Goal: Use online tool/utility

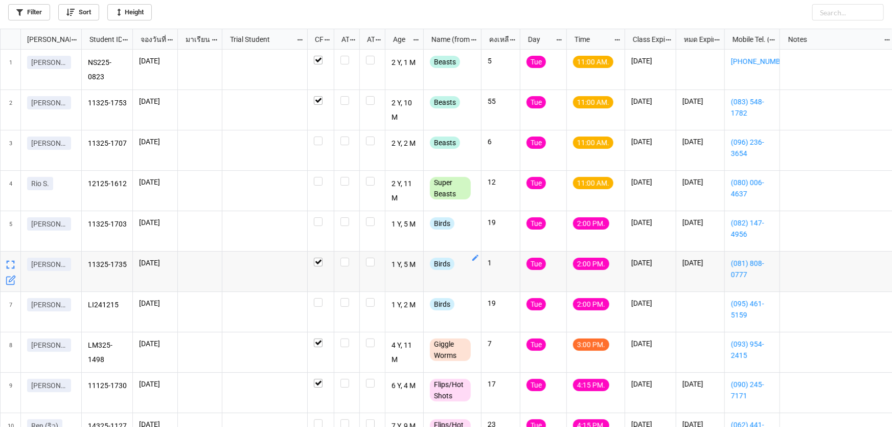
scroll to position [6, 6]
click at [323, 144] on div "grid" at bounding box center [321, 141] width 14 height 9
click at [325, 182] on div "grid" at bounding box center [321, 181] width 14 height 9
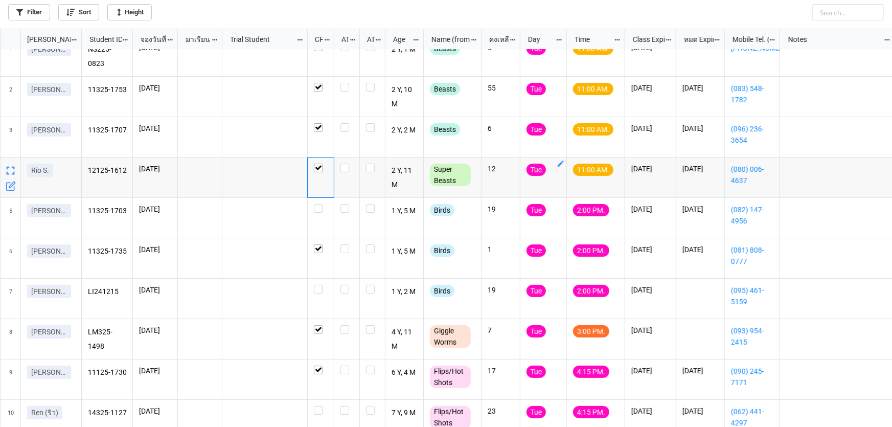
scroll to position [0, 0]
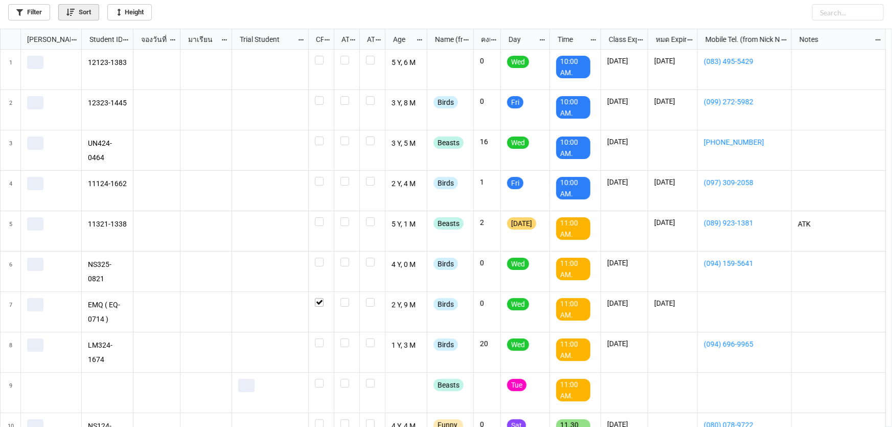
scroll to position [393, 886]
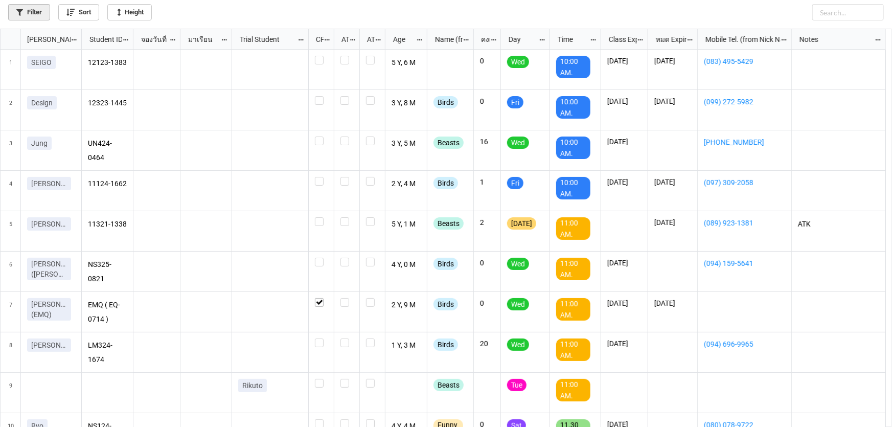
click at [41, 7] on link "Filter" at bounding box center [29, 12] width 42 height 16
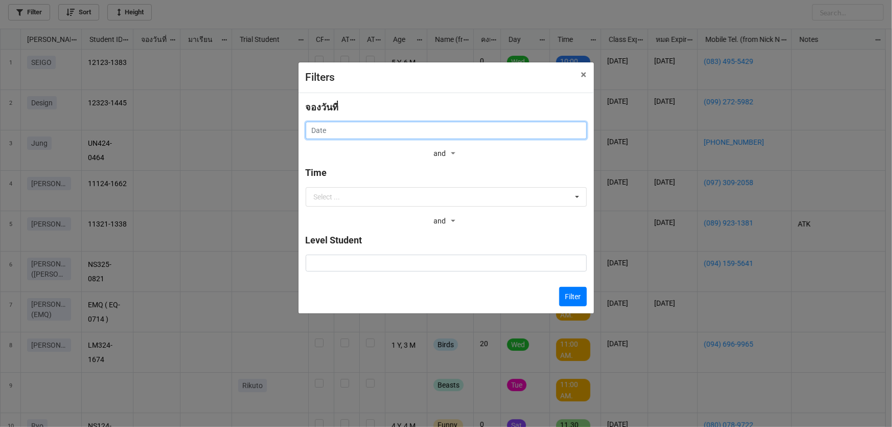
click at [398, 129] on input "text" at bounding box center [446, 130] width 281 height 17
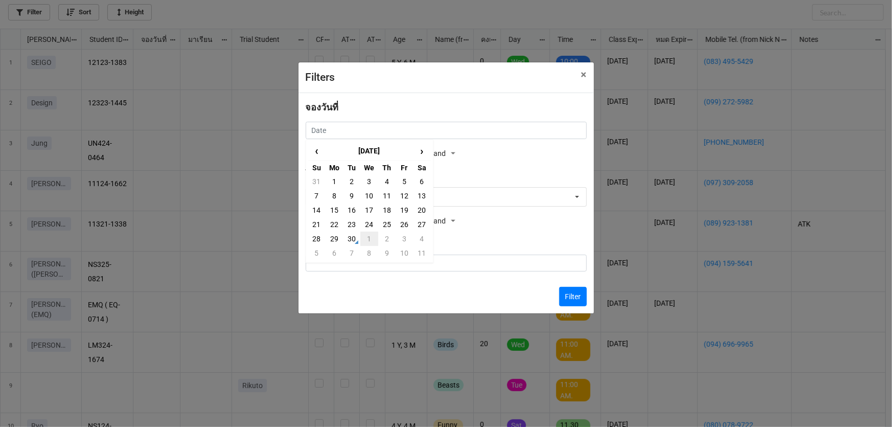
click at [370, 240] on td "1" at bounding box center [368, 239] width 17 height 14
type input "1/10/2025"
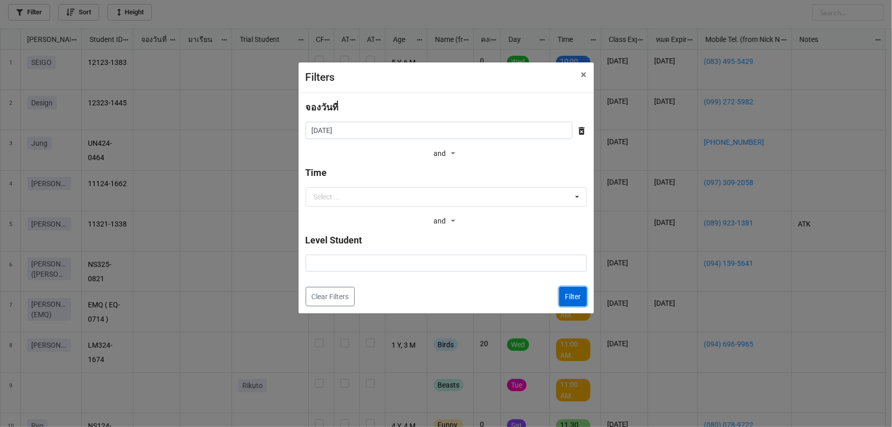
click at [573, 294] on button "Filter" at bounding box center [573, 296] width 28 height 19
